Goal: Information Seeking & Learning: Learn about a topic

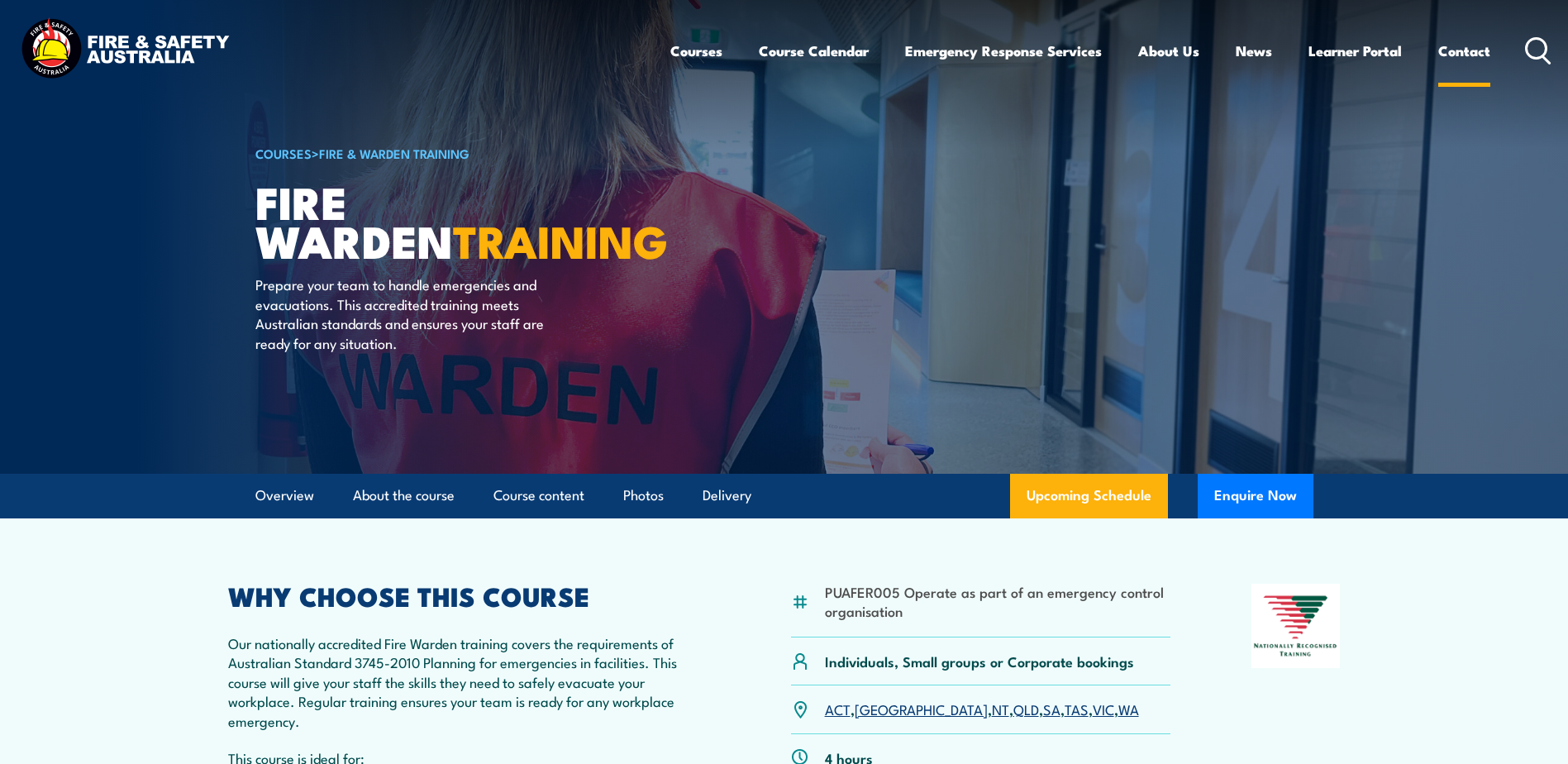
click at [1447, 58] on link "Contact" at bounding box center [1464, 51] width 52 height 44
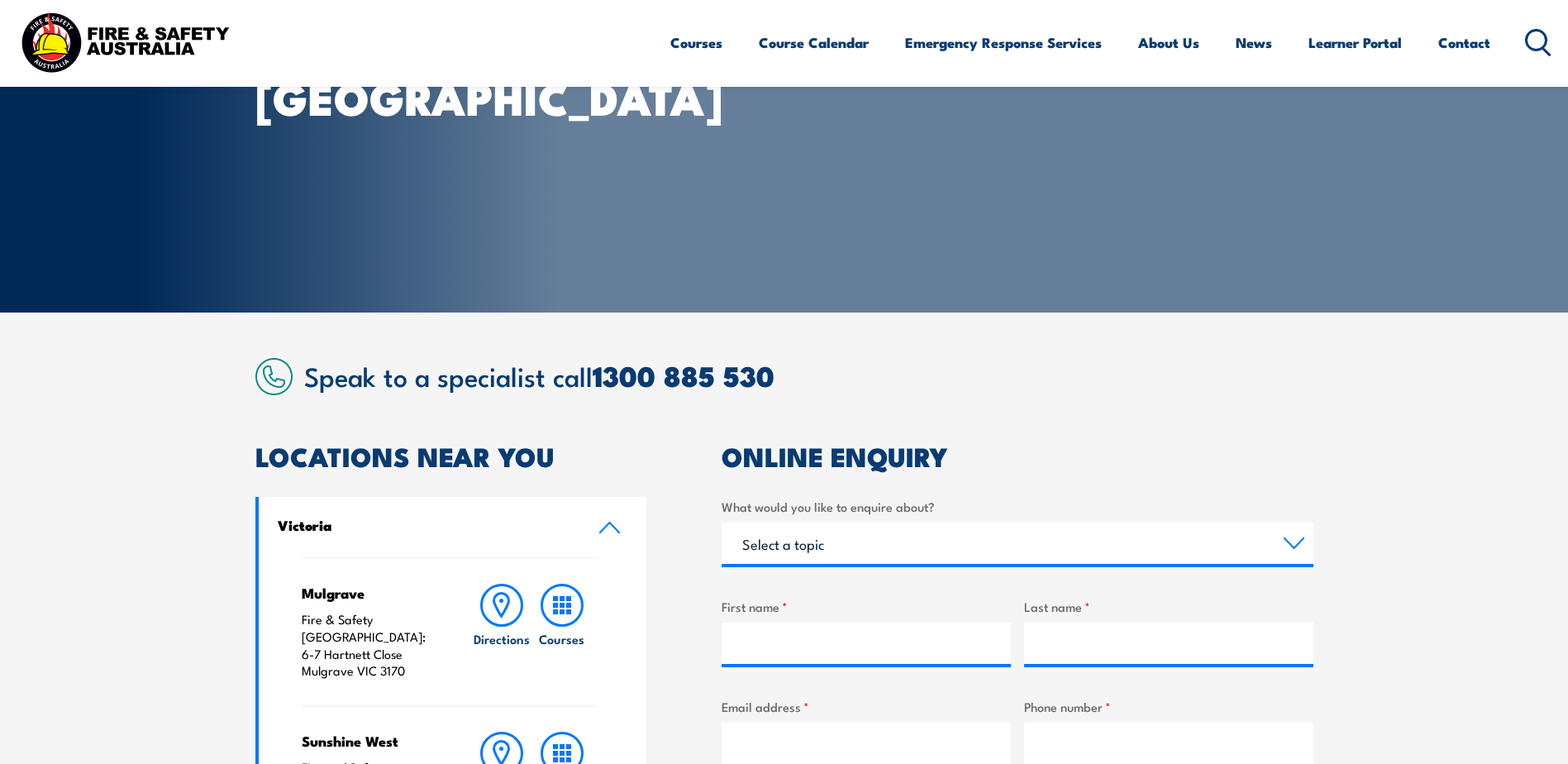
scroll to position [166, 0]
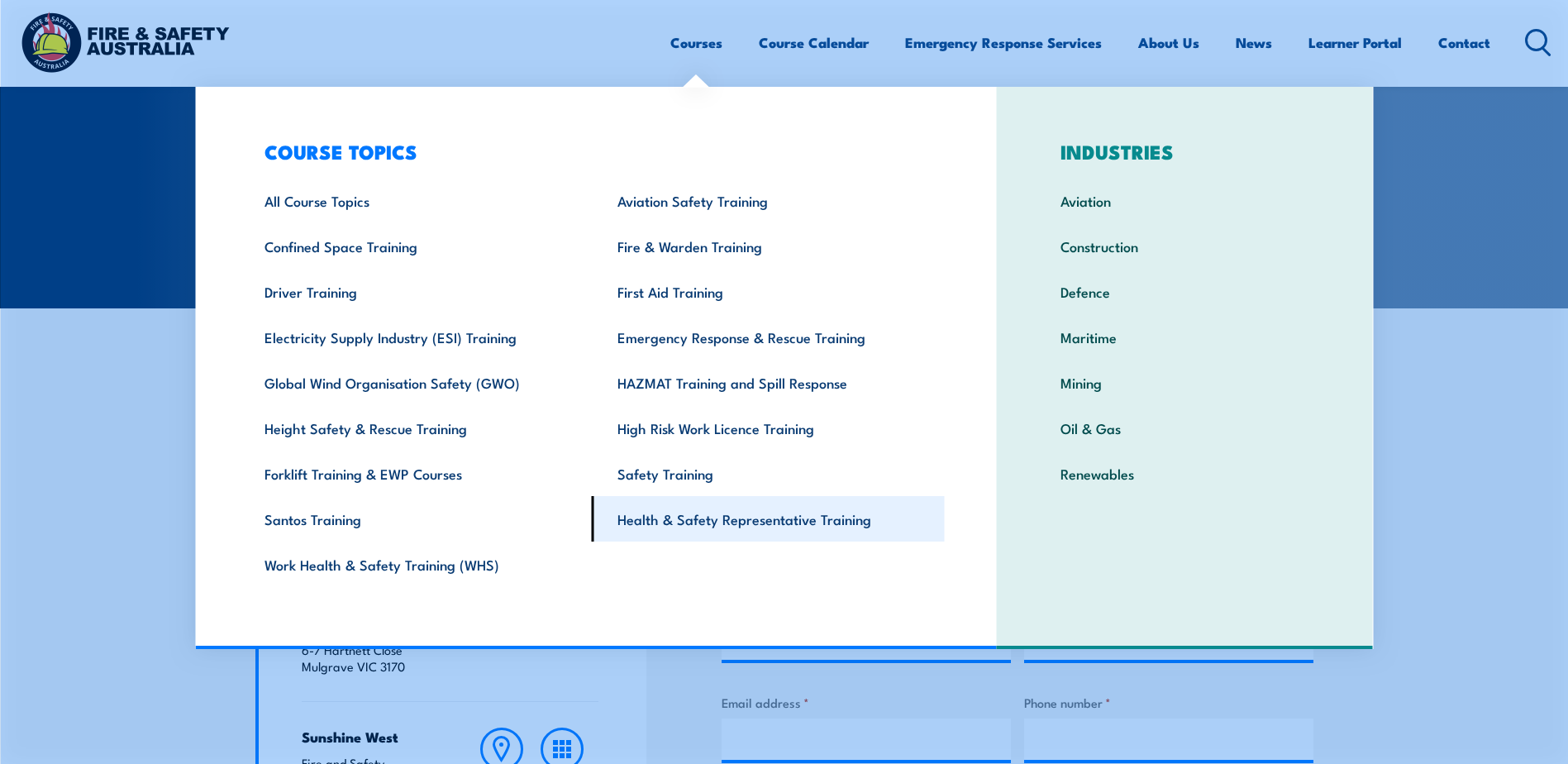
click at [721, 529] on link "Health & Safety Representative Training" at bounding box center [768, 519] width 353 height 46
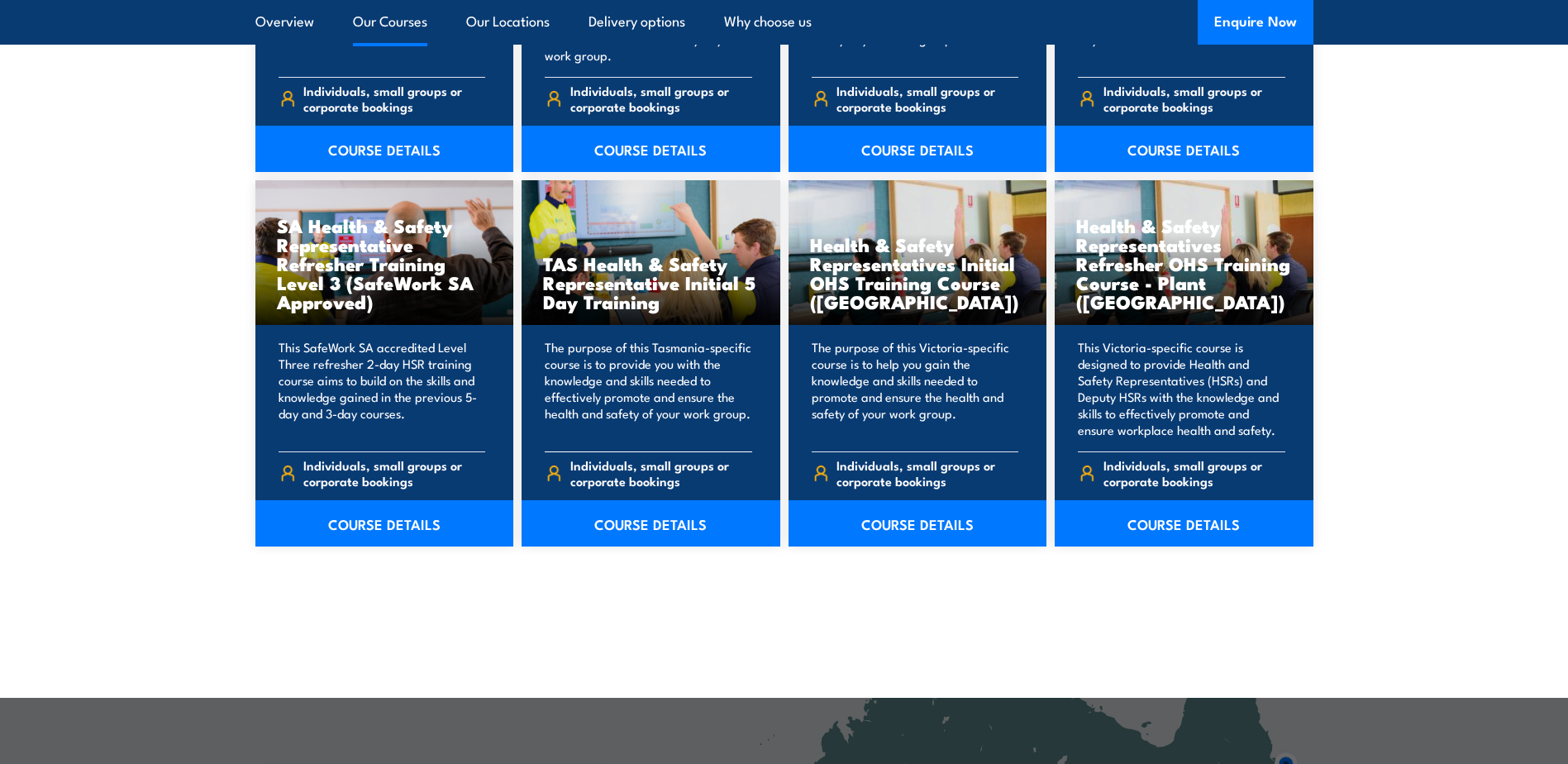
scroll to position [2397, 0]
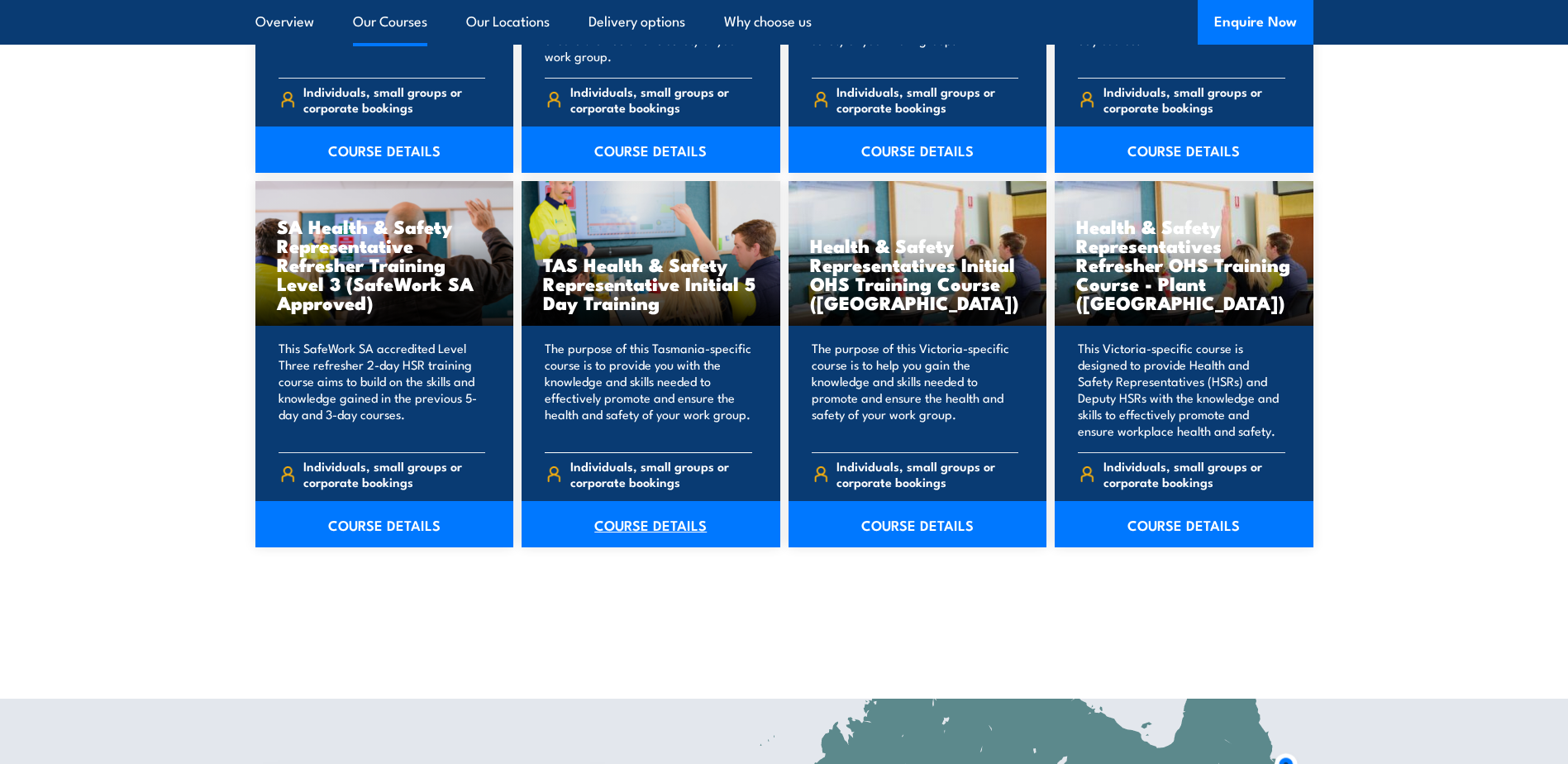
click at [661, 532] on link "COURSE DETAILS" at bounding box center [651, 525] width 258 height 46
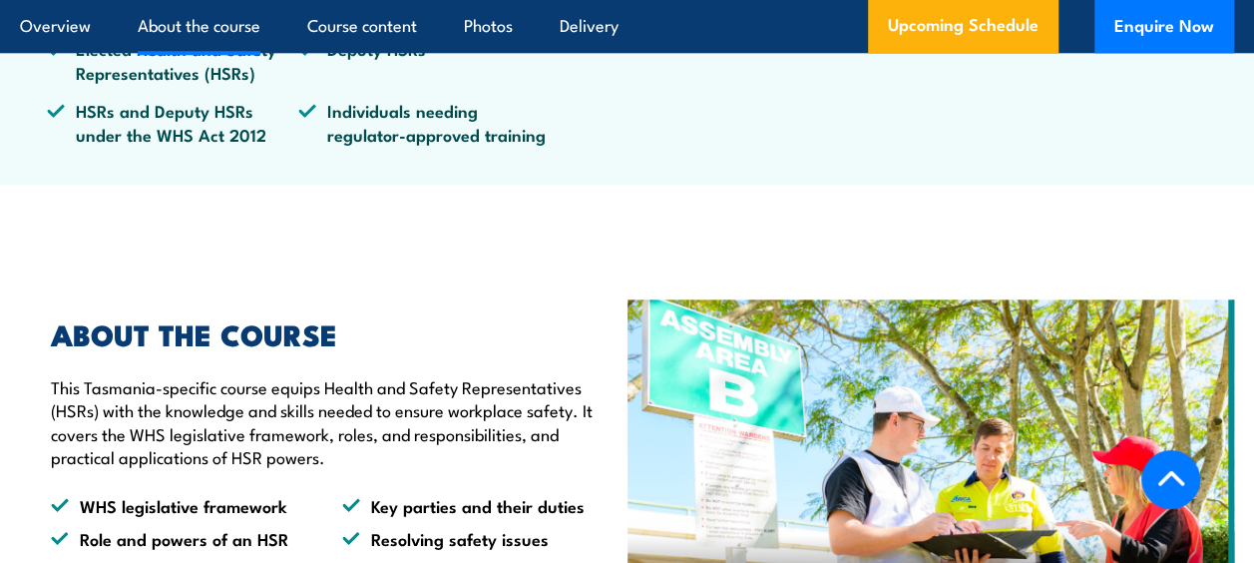
scroll to position [1085, 0]
